Goal: Navigation & Orientation: Find specific page/section

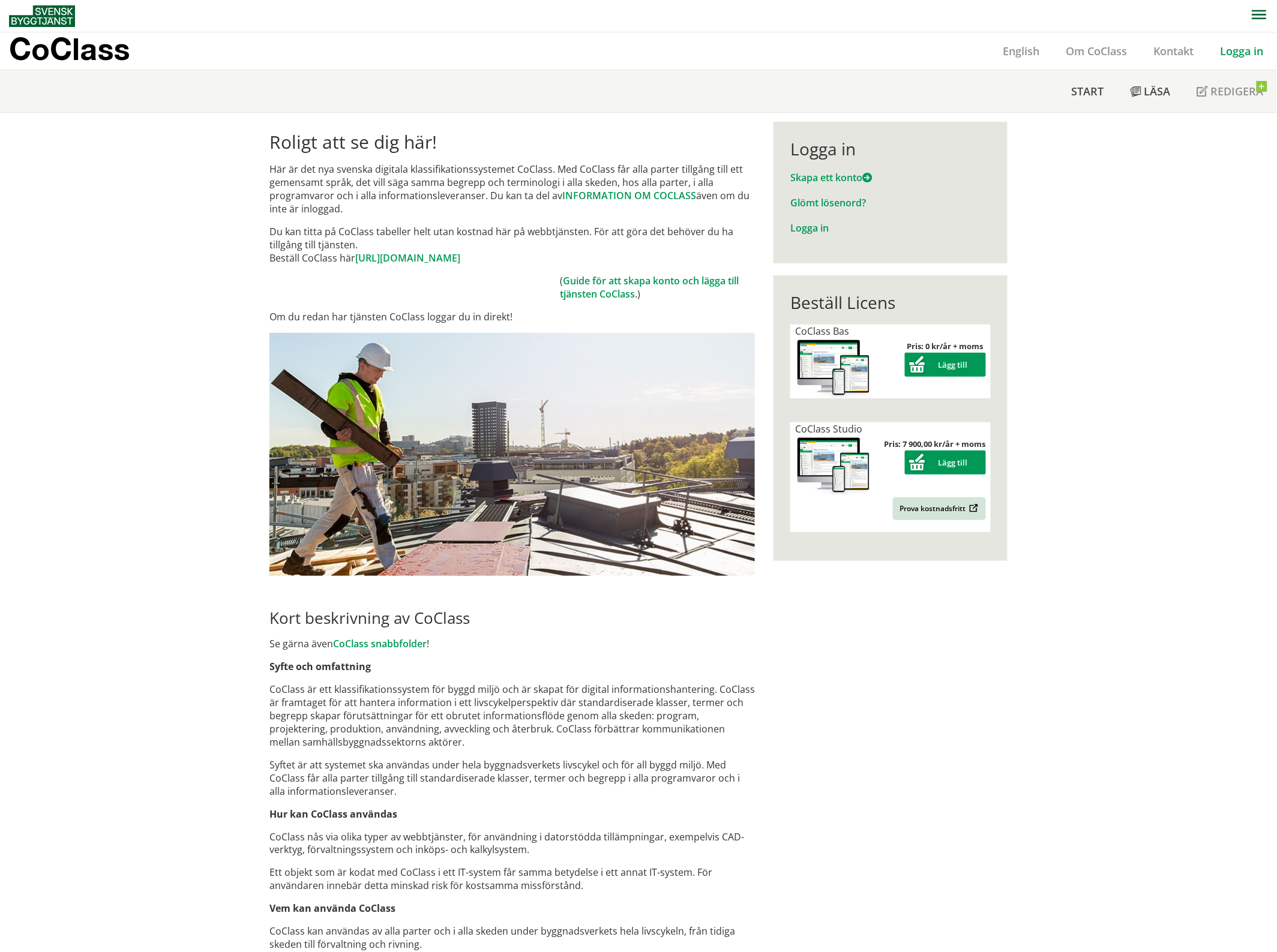
click at [1246, 51] on link "Logga in" at bounding box center [1242, 51] width 69 height 14
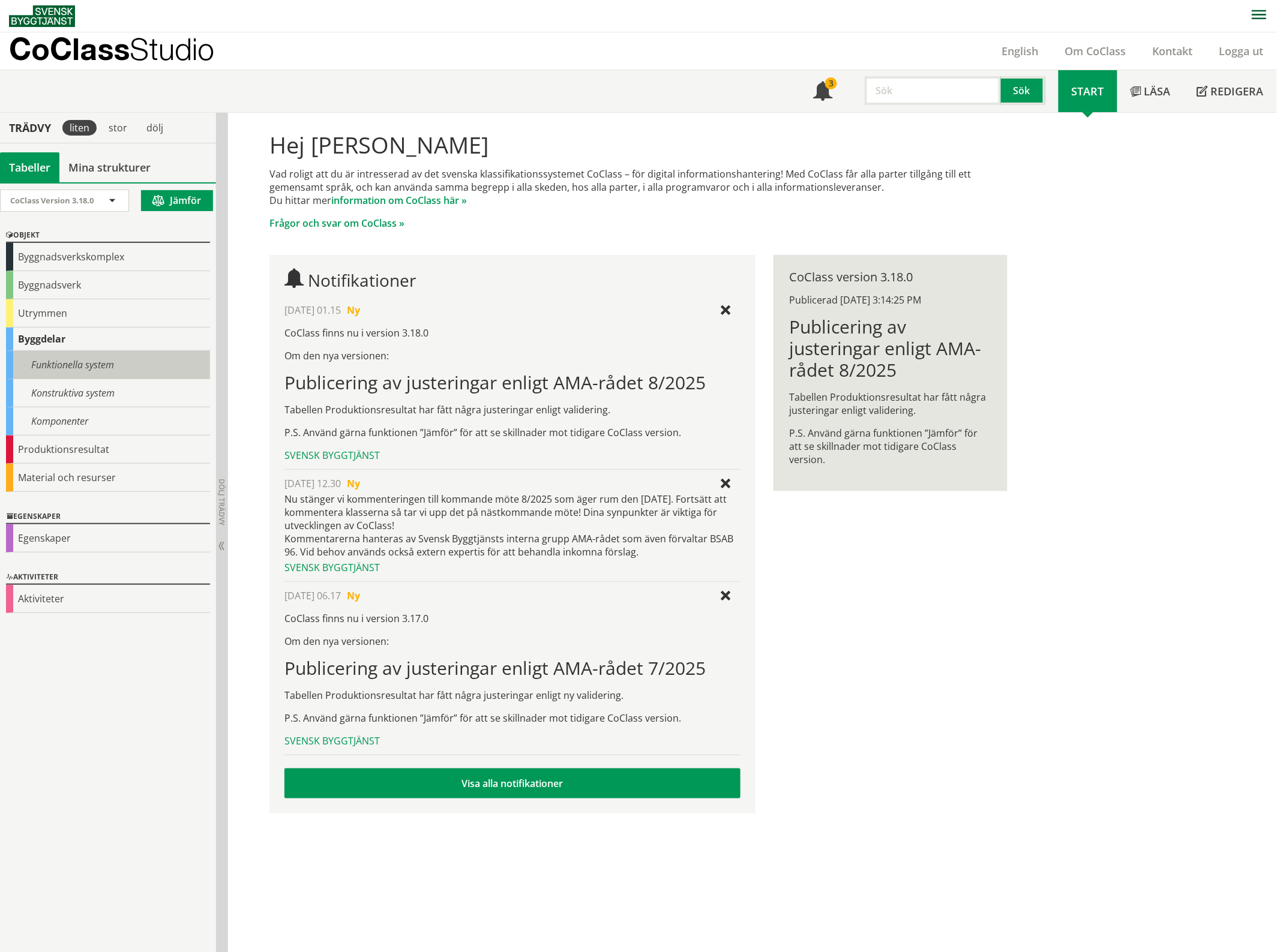
click at [102, 372] on div "Funktionella system" at bounding box center [108, 365] width 204 height 28
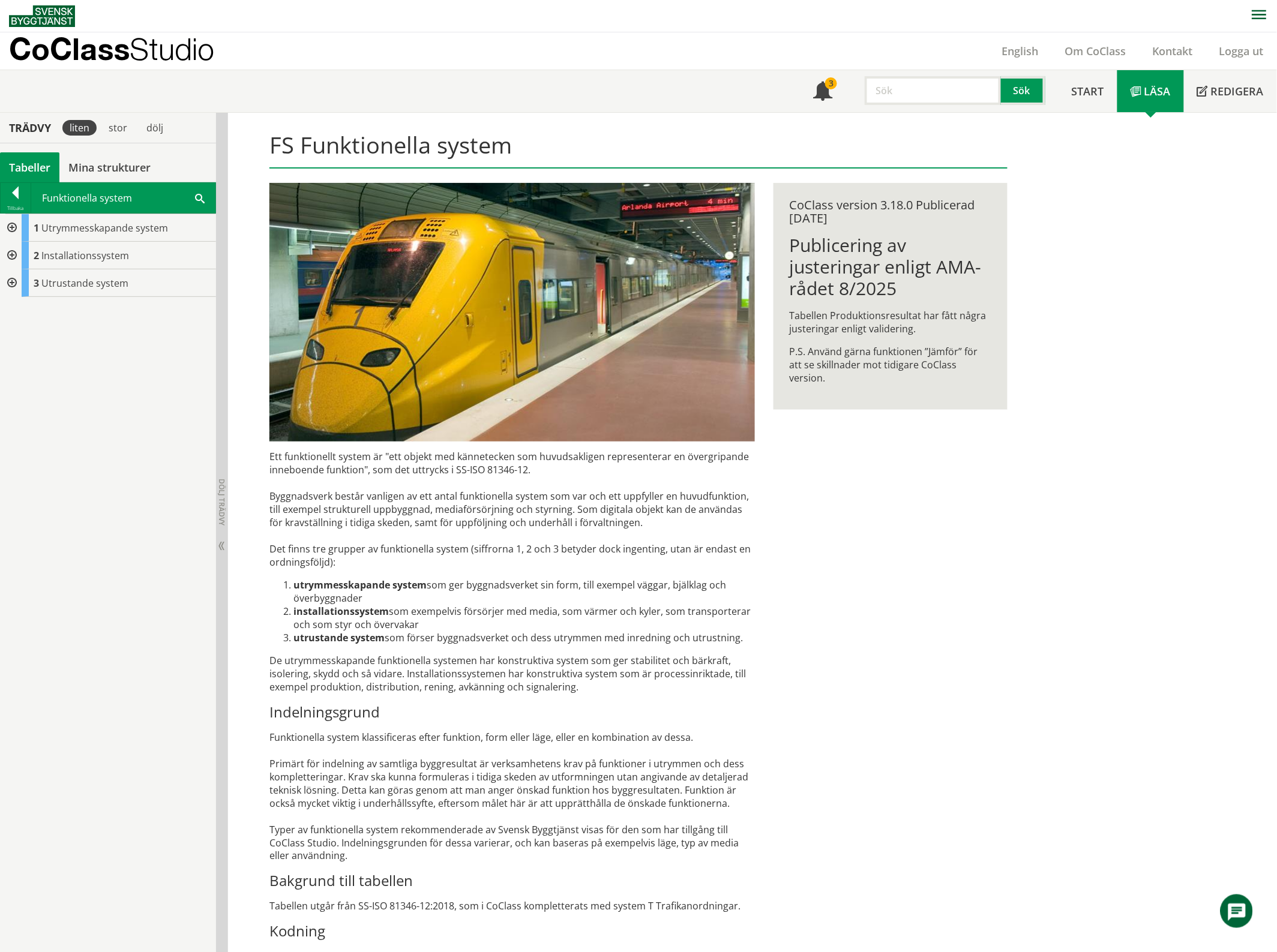
click at [13, 225] on div at bounding box center [11, 228] width 22 height 28
click at [10, 365] on div at bounding box center [11, 365] width 22 height 28
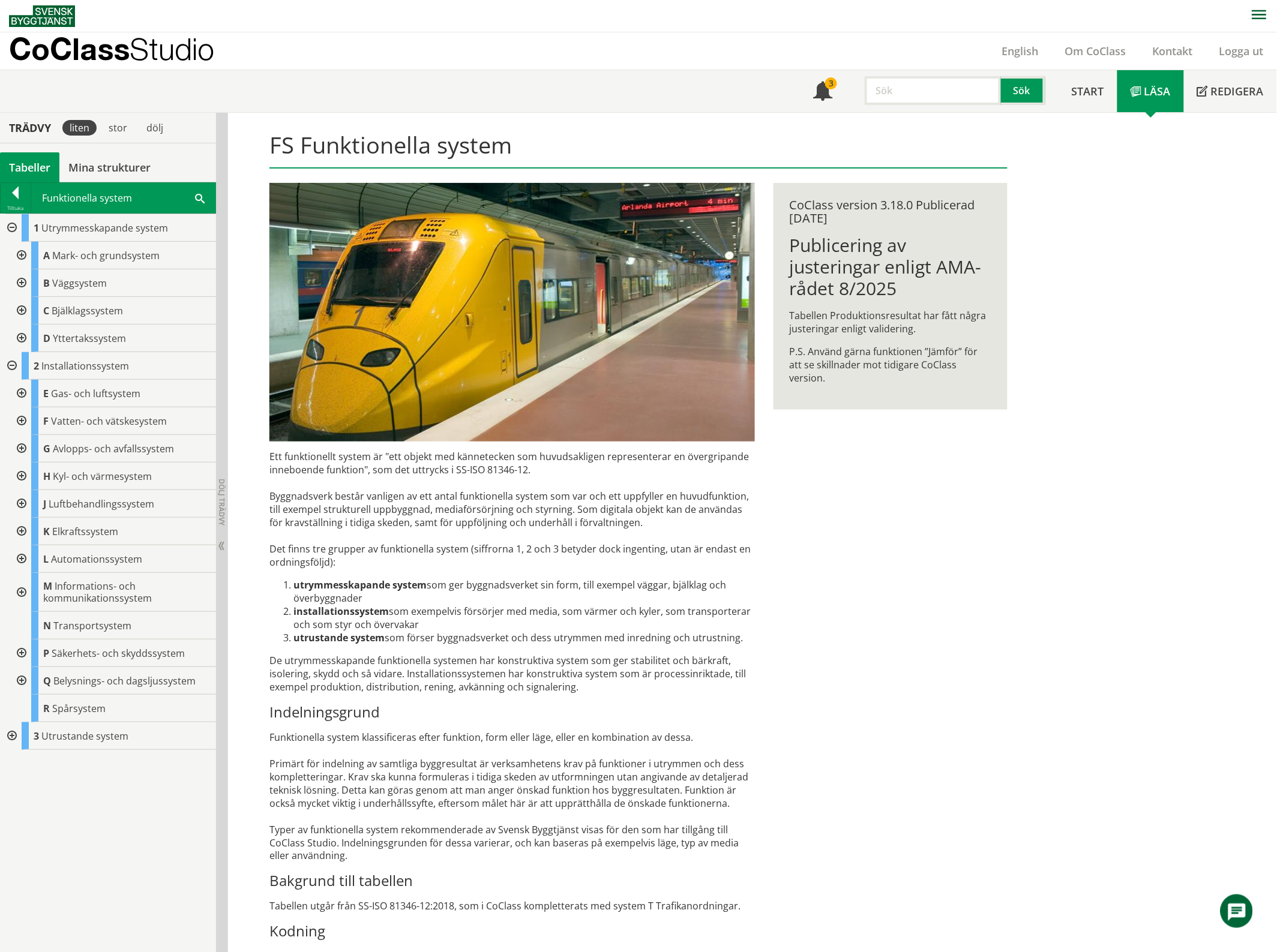
click at [9, 734] on div at bounding box center [11, 736] width 22 height 28
click at [57, 757] on span "Anordningar" at bounding box center [80, 764] width 57 height 13
